Goal: Task Accomplishment & Management: Use online tool/utility

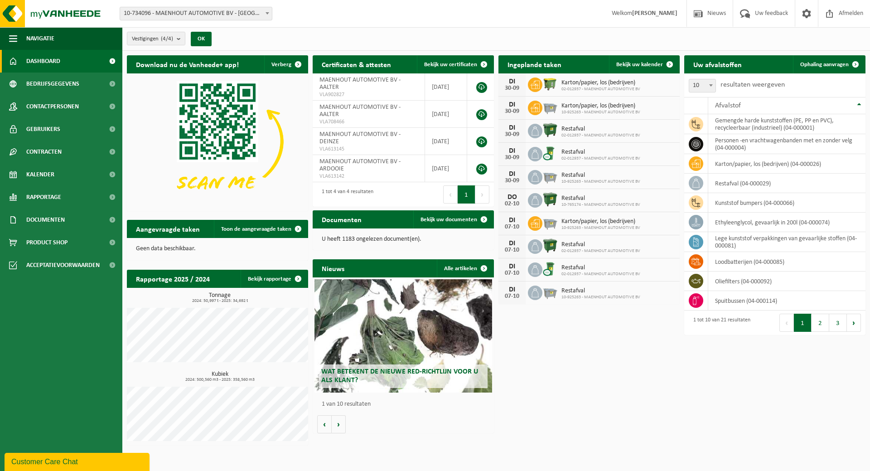
click at [203, 13] on span "10-734096 - [PERSON_NAME] AUTOMOTIVE BV - [GEOGRAPHIC_DATA]" at bounding box center [196, 13] width 152 height 13
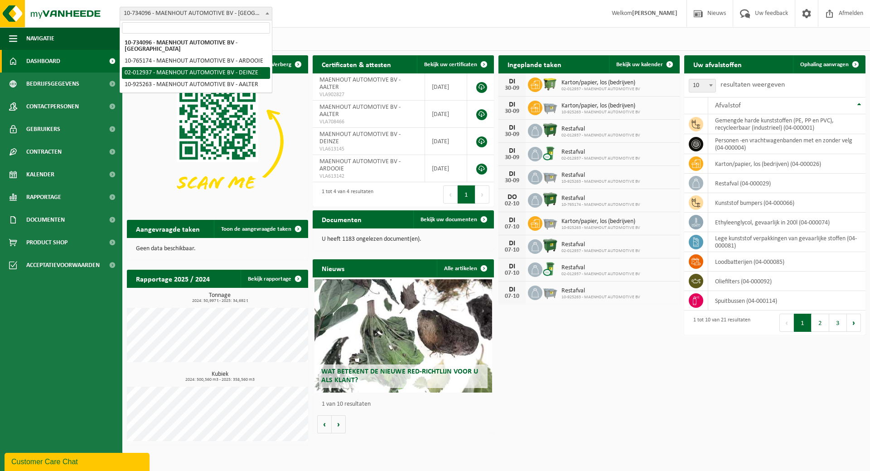
select select "2480"
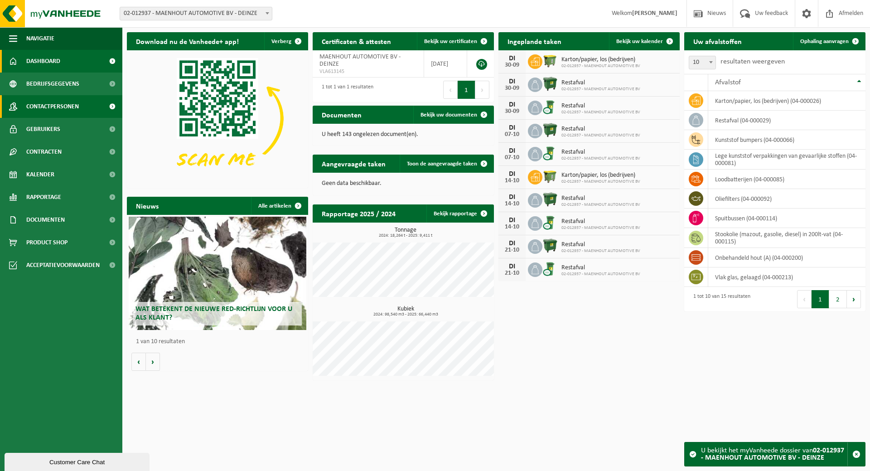
click at [44, 109] on span "Contactpersonen" at bounding box center [52, 106] width 53 height 23
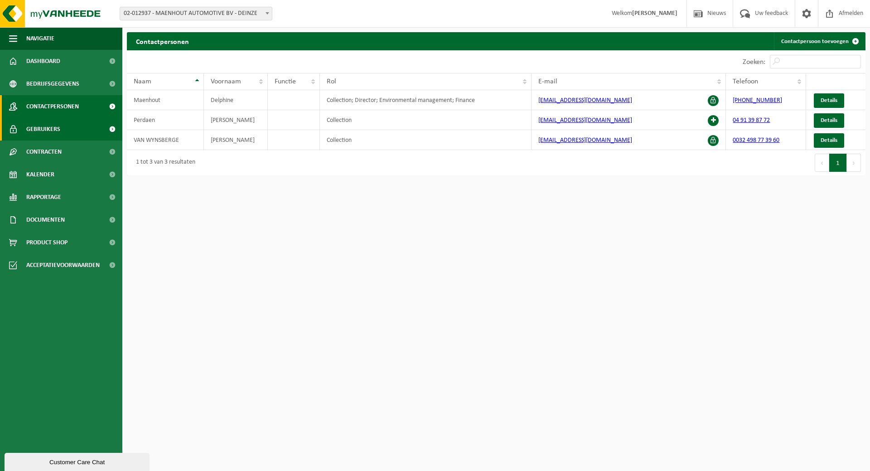
click at [53, 128] on span "Gebruikers" at bounding box center [43, 129] width 34 height 23
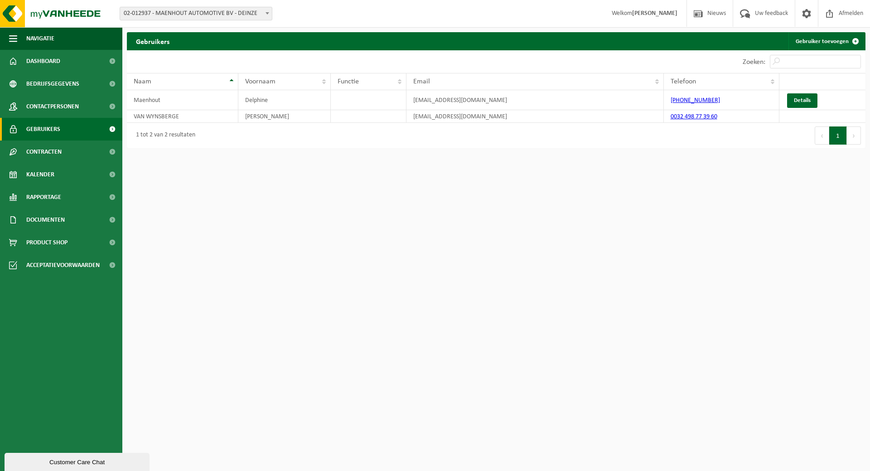
click at [53, 458] on div "Customer Care Chat" at bounding box center [76, 461] width 131 height 7
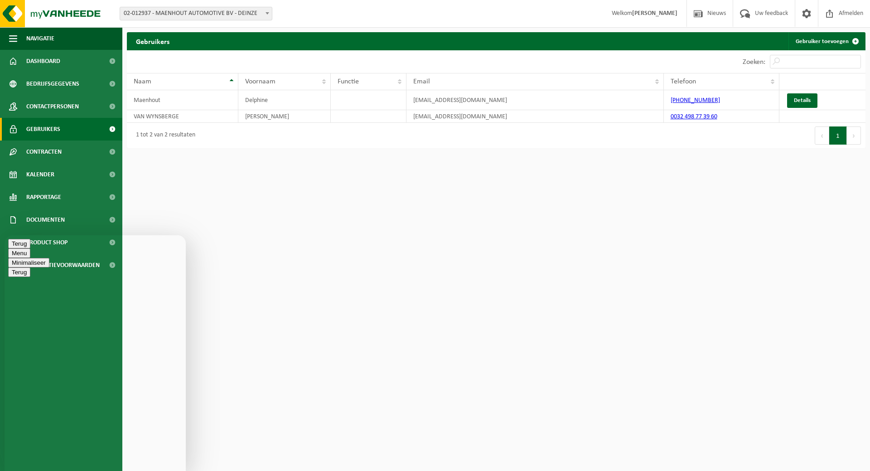
type textarea "Beste, kunt u voor onze vestiging te Deinze een gebruiker toevoegen die zelf op…"
type textarea "Naam: Reinout Proot"
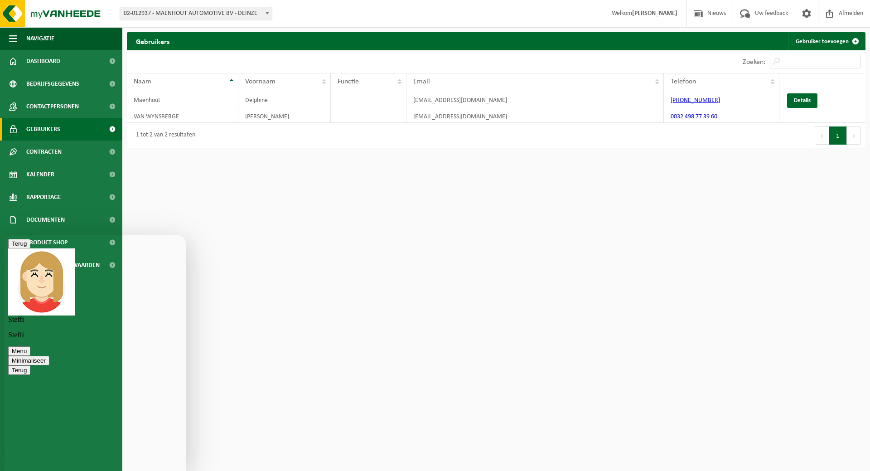
type textarea "Functie: vestigingsverantwoordelijke"
type textarea "mailadres: reinout.proot@maenhout-automotive.be"
click at [48, 176] on span "Kalender" at bounding box center [40, 174] width 28 height 23
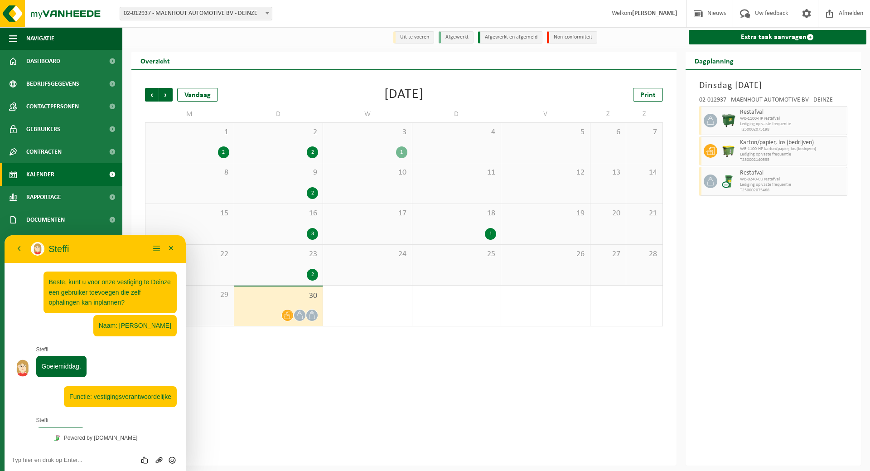
scroll to position [68, 0]
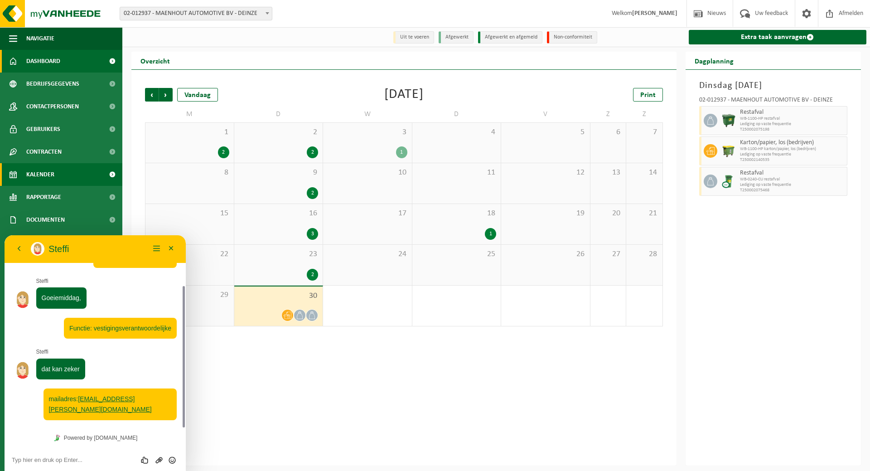
click at [55, 60] on span "Dashboard" at bounding box center [43, 61] width 34 height 23
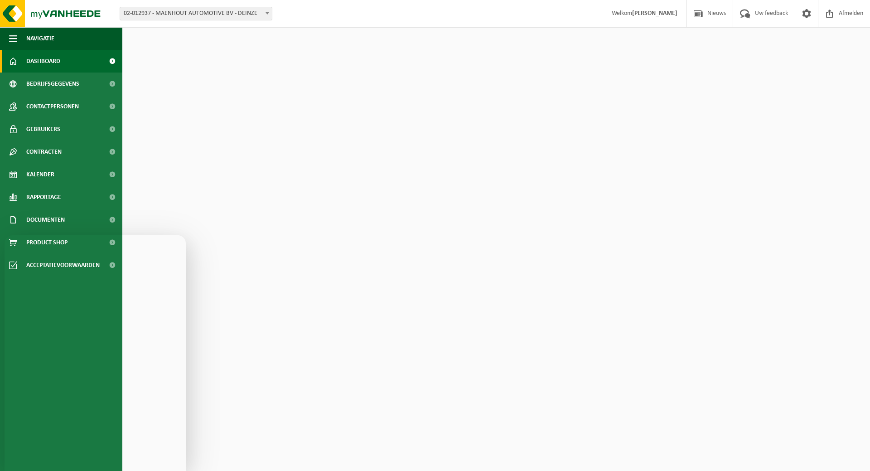
scroll to position [68, 0]
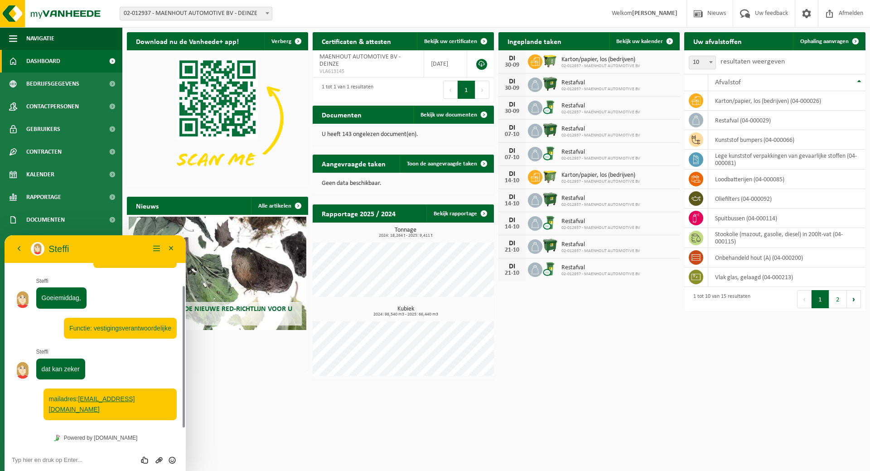
click at [241, 11] on span "02-012937 - MAENHOUT AUTOMOTIVE BV - DEINZE" at bounding box center [196, 13] width 152 height 13
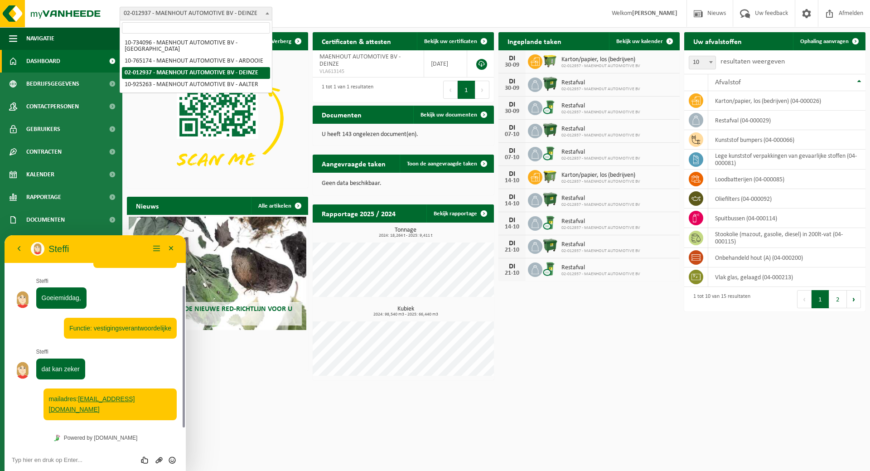
click at [351, 14] on div "Vestiging: 10-734096 - MAENHOUT AUTOMOTIVE BV - BRUGGE 10-765174 - MAENHOUT AUT…" at bounding box center [435, 14] width 870 height 28
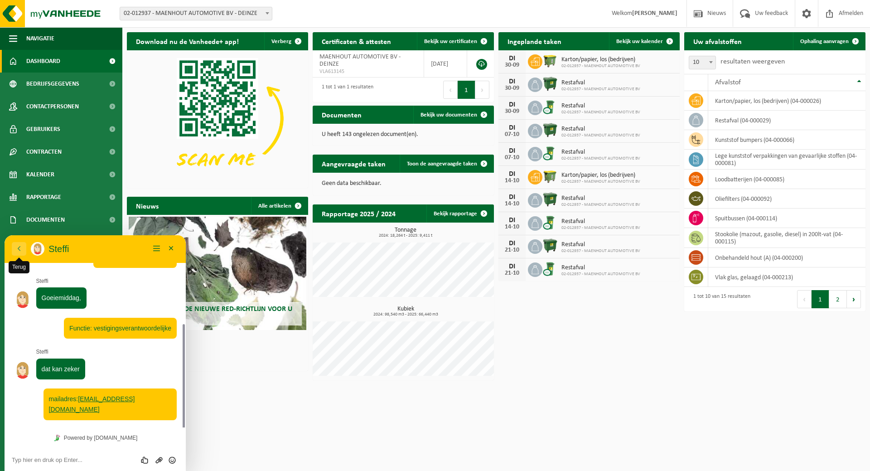
scroll to position [94, 0]
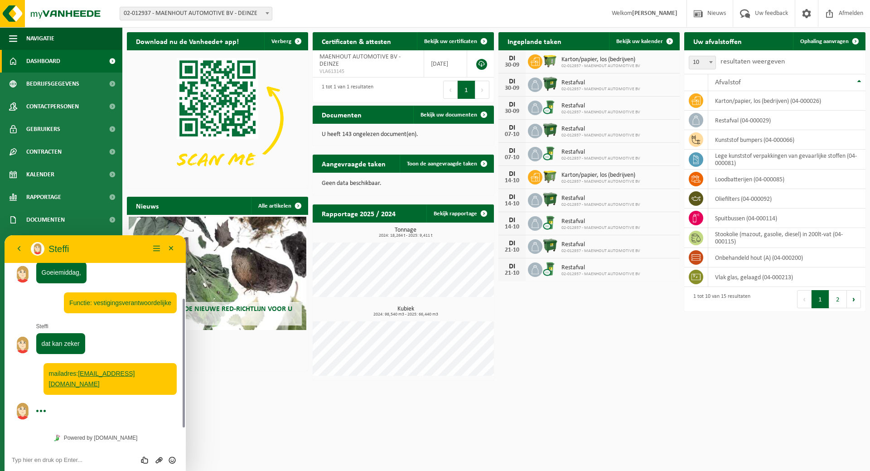
click at [240, 404] on html "Vestiging: 10-734096 - MAENHOUT AUTOMOTIVE BV - BRUGGE 10-765174 - MAENHOUT AUT…" at bounding box center [435, 235] width 870 height 471
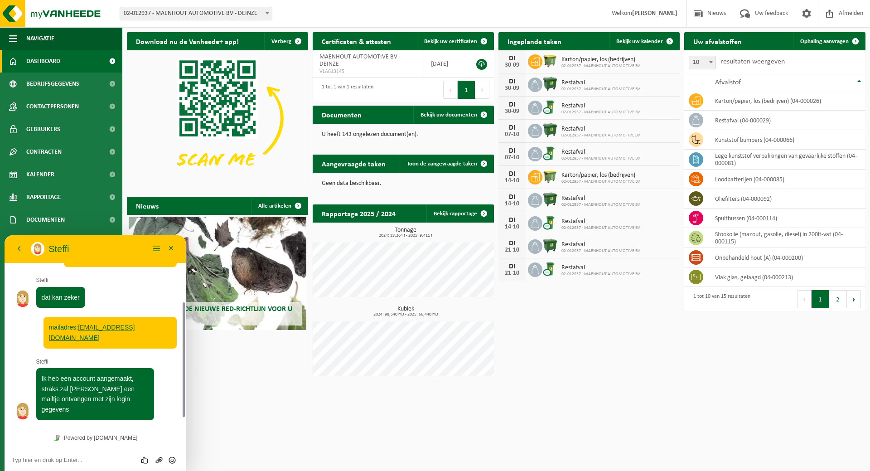
scroll to position [130, 0]
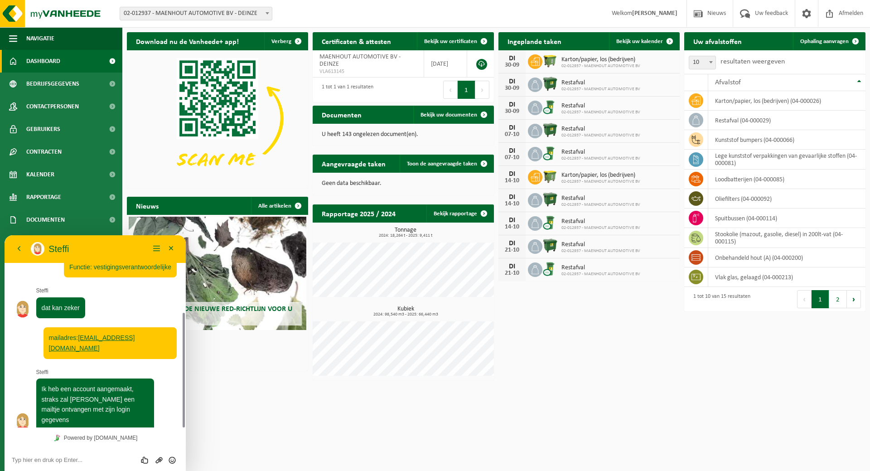
click at [84, 456] on div "Beoordeel deze chat Upload bestand Emoji invoeren" at bounding box center [95, 459] width 167 height 8
click at [82, 457] on textarea at bounding box center [95, 459] width 167 height 7
type textarea "Top, dankjewel!"
drag, startPoint x: 168, startPoint y: 462, endPoint x: 172, endPoint y: 466, distance: 5.5
click at [168, 462] on icon "Verzenden" at bounding box center [172, 460] width 8 height 8
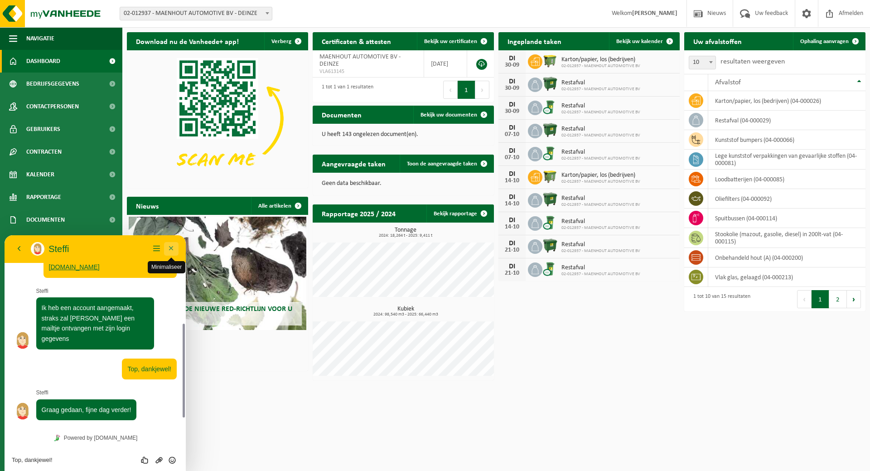
scroll to position [201, 0]
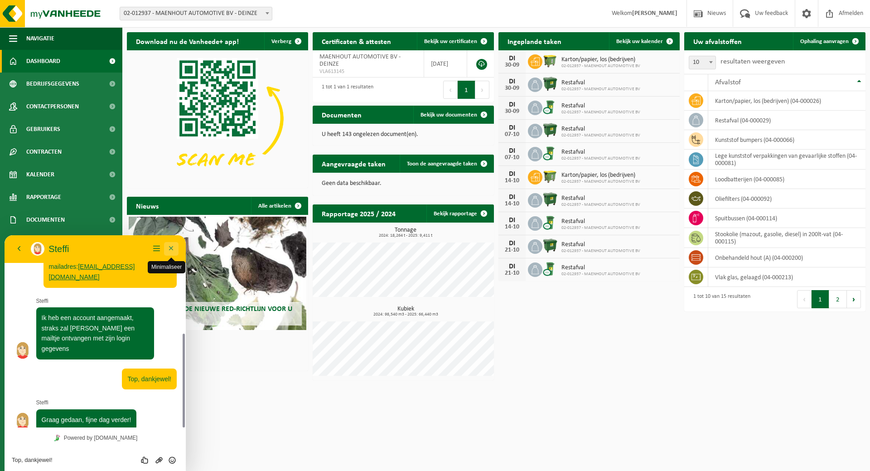
click at [171, 247] on button "Minimaliseer" at bounding box center [171, 249] width 14 height 14
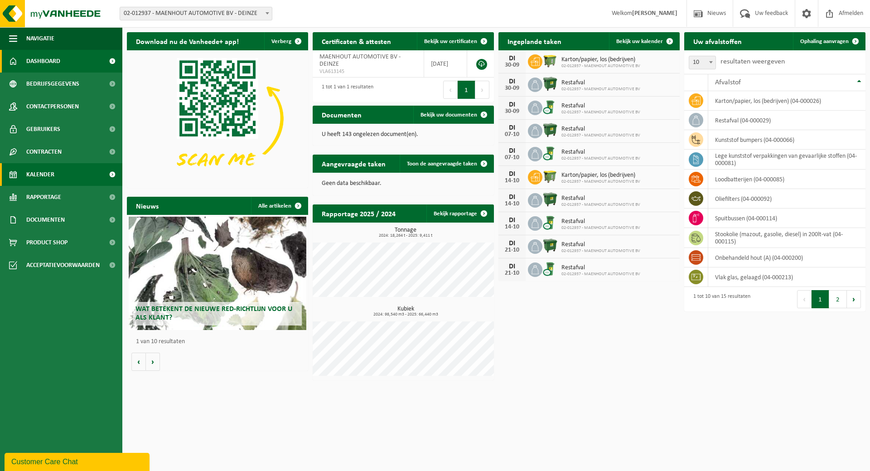
click at [47, 172] on span "Kalender" at bounding box center [40, 174] width 28 height 23
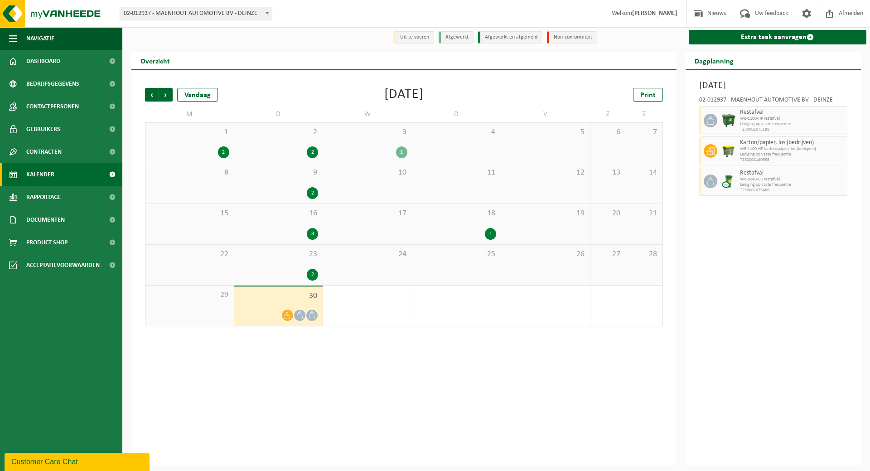
drag, startPoint x: 745, startPoint y: 37, endPoint x: 742, endPoint y: 52, distance: 14.7
click at [744, 37] on link "Extra taak aanvragen" at bounding box center [777, 37] width 178 height 14
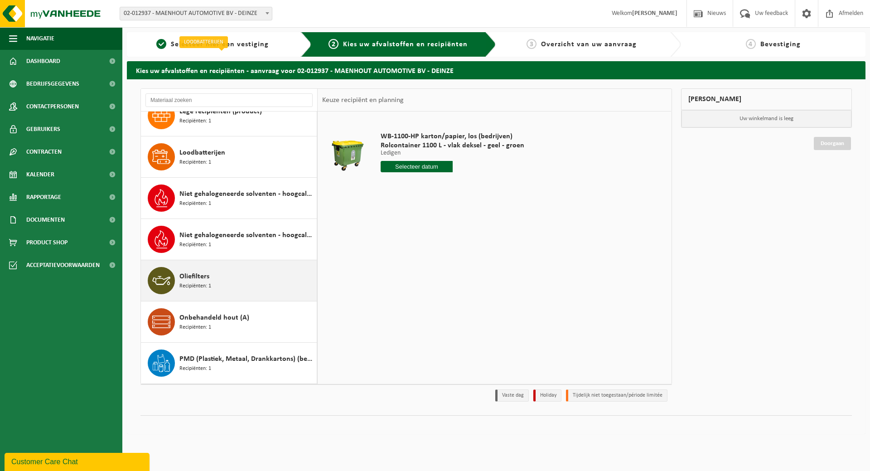
scroll to position [272, 0]
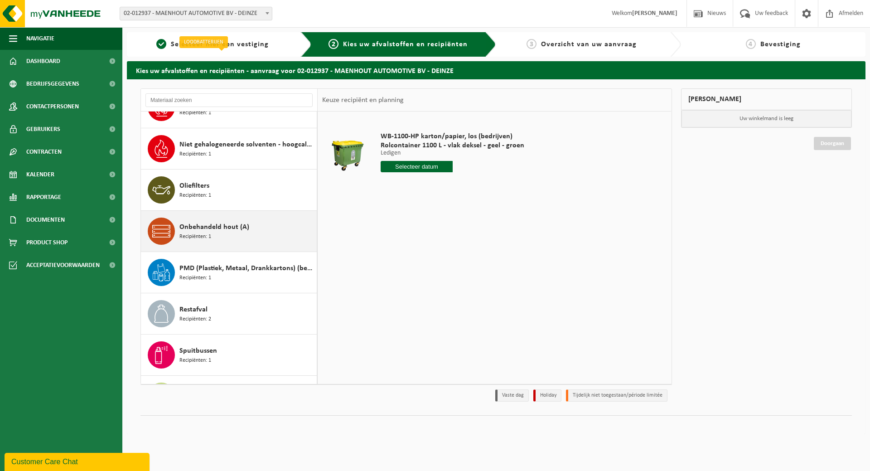
drag, startPoint x: 225, startPoint y: 230, endPoint x: 223, endPoint y: 236, distance: 6.6
click at [225, 230] on span "Onbehandeld hout (A)" at bounding box center [214, 226] width 70 height 11
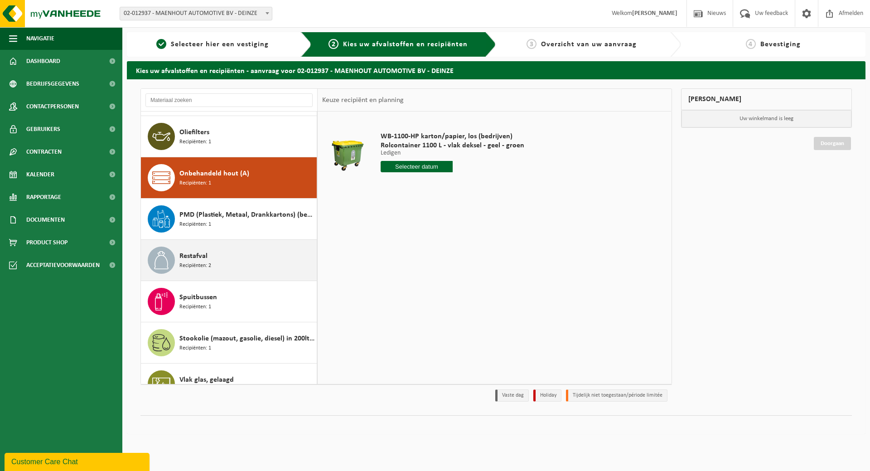
scroll to position [346, 0]
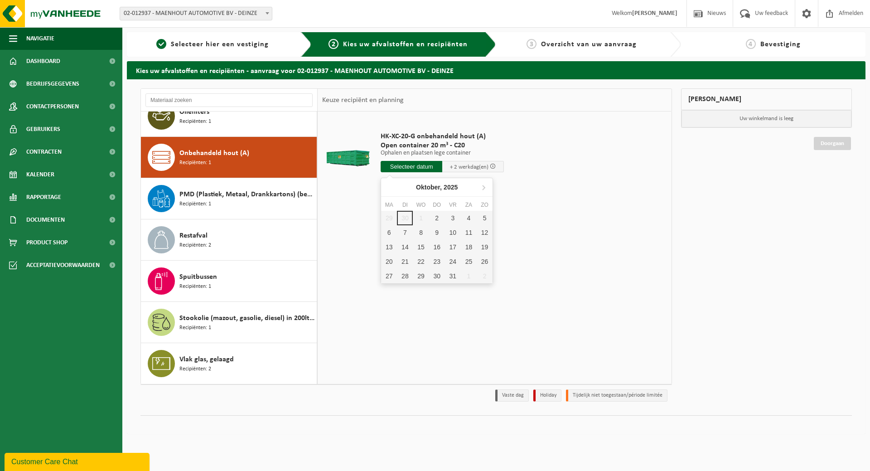
click at [410, 169] on input "text" at bounding box center [411, 166] width 62 height 11
click at [434, 214] on div "2" at bounding box center [437, 218] width 16 height 14
type input "Van 2025-10-02"
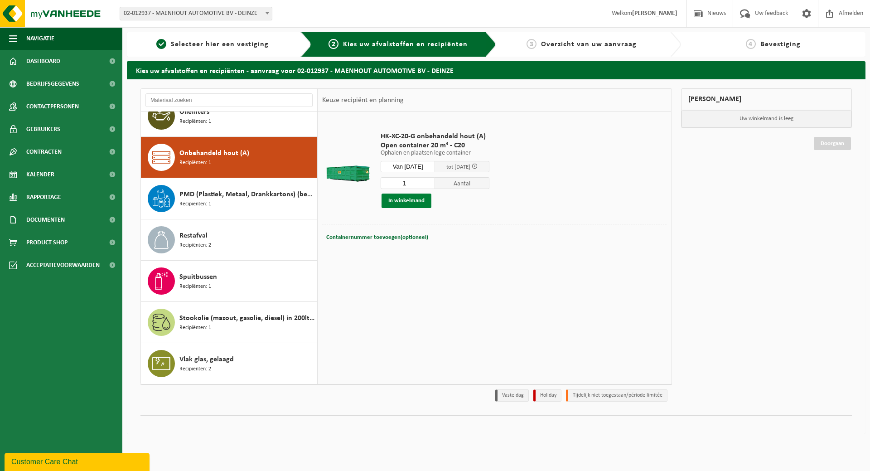
click at [404, 199] on button "In winkelmand" at bounding box center [406, 200] width 50 height 14
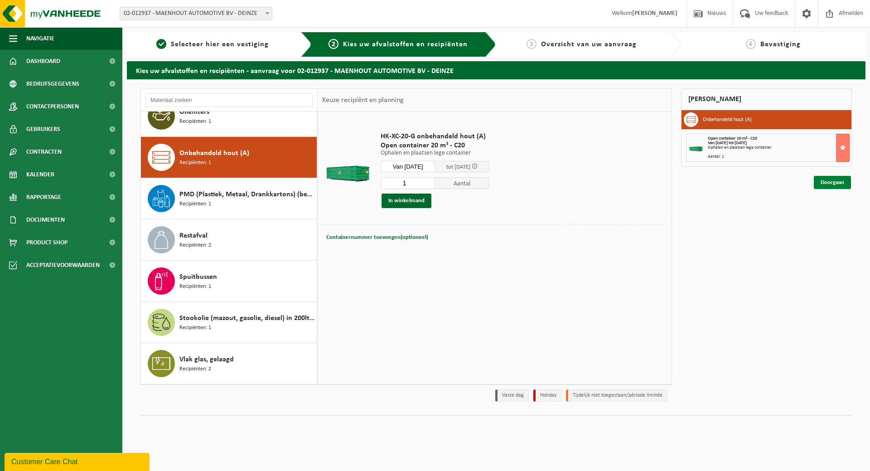
click at [831, 186] on link "Doorgaan" at bounding box center [831, 182] width 37 height 13
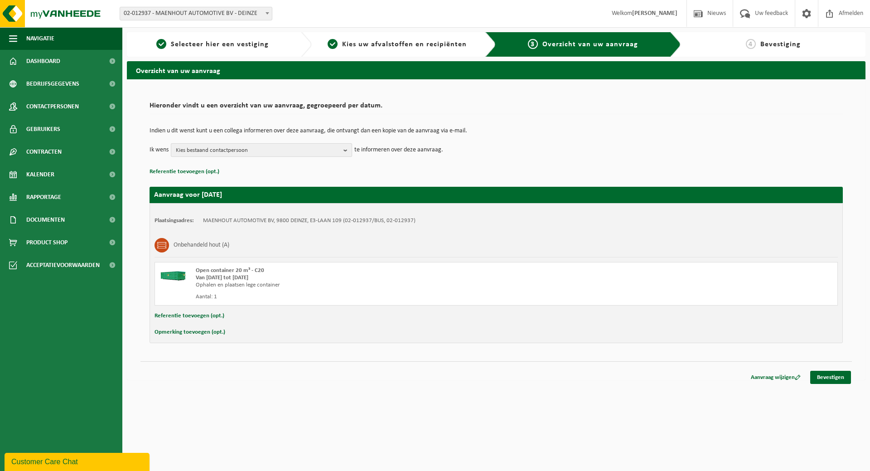
click at [243, 147] on span "Kies bestaand contactpersoon" at bounding box center [258, 151] width 164 height 14
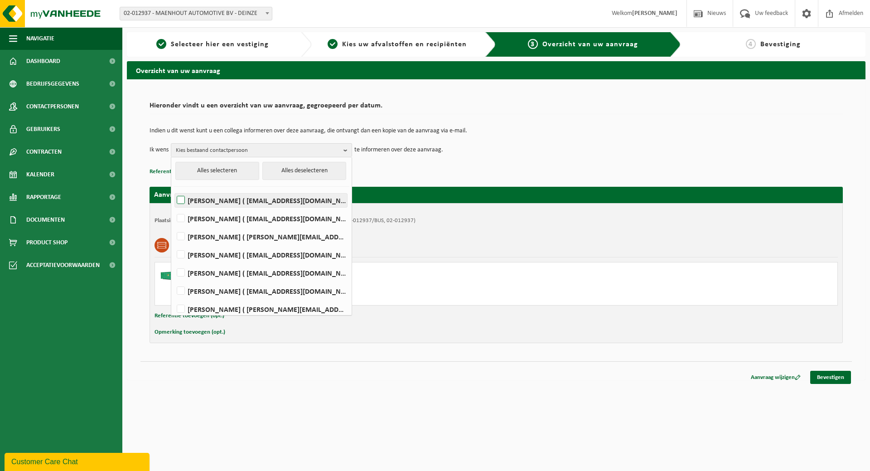
click at [227, 201] on label "Delphine Maenhout ( delphine.maenhout@maenhout-automotive.be )" at bounding box center [261, 200] width 172 height 14
click at [173, 189] on input "Delphine Maenhout ( delphine.maenhout@maenhout-automotive.be )" at bounding box center [173, 188] width 0 height 0
checkbox input "true"
click at [527, 154] on td "Ik wens Delphine Maenhout Alles selecteren Alles deselecteren Delphine Maenhout…" at bounding box center [495, 150] width 693 height 14
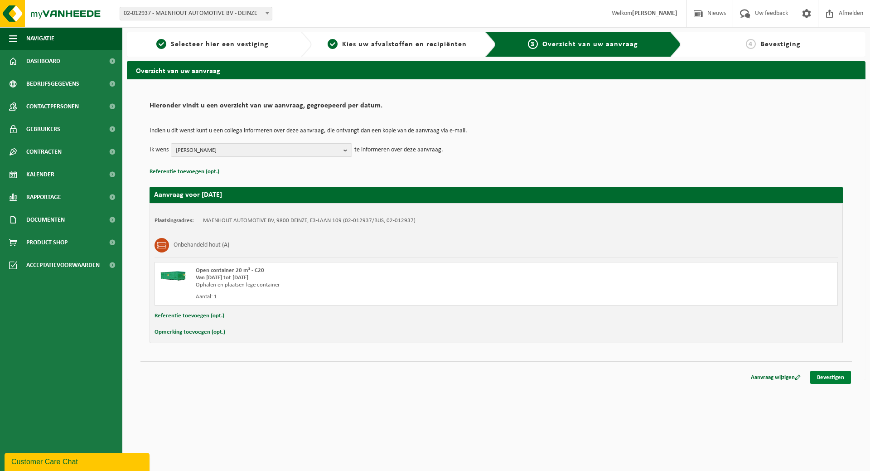
click at [836, 375] on link "Bevestigen" at bounding box center [830, 376] width 41 height 13
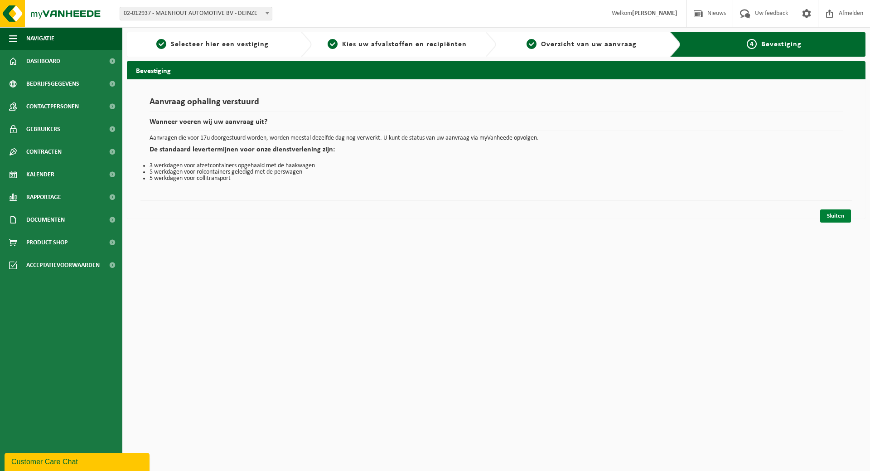
click at [842, 217] on link "Sluiten" at bounding box center [835, 215] width 31 height 13
